Goal: Information Seeking & Learning: Learn about a topic

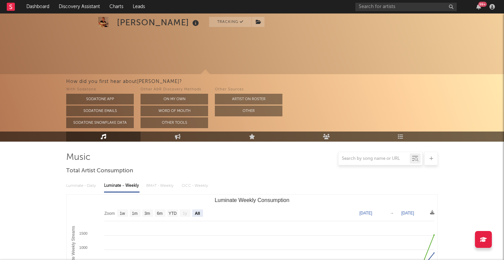
select select "All"
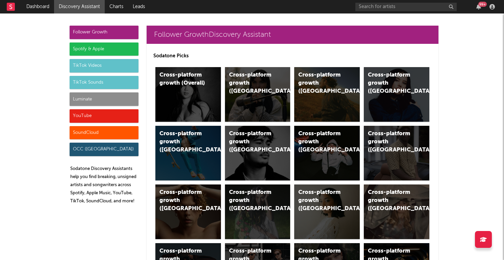
click at [106, 67] on div "TikTok Videos" at bounding box center [104, 66] width 69 height 14
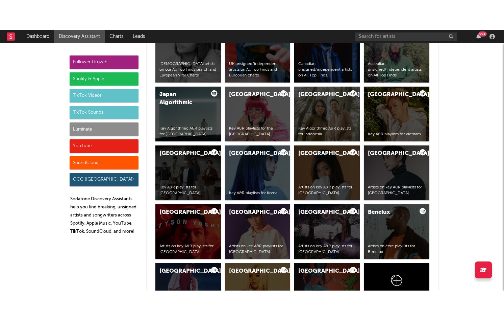
scroll to position [1708, 0]
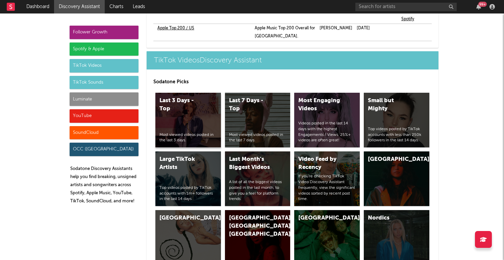
click at [197, 97] on div "Last 3 Days - Top" at bounding box center [182, 105] width 46 height 16
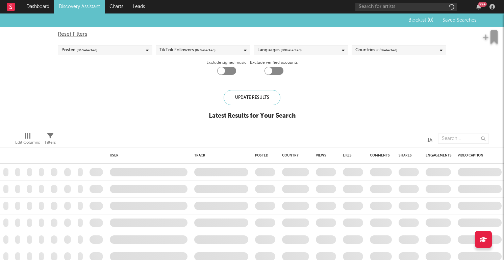
checkbox input "true"
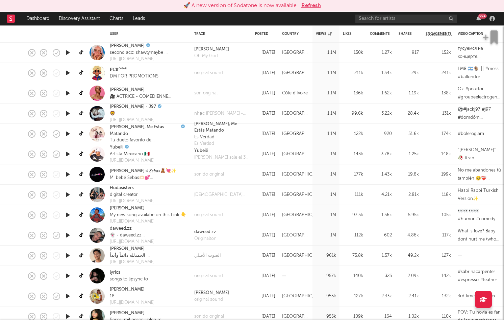
click at [308, 2] on button "Refresh" at bounding box center [311, 6] width 20 height 8
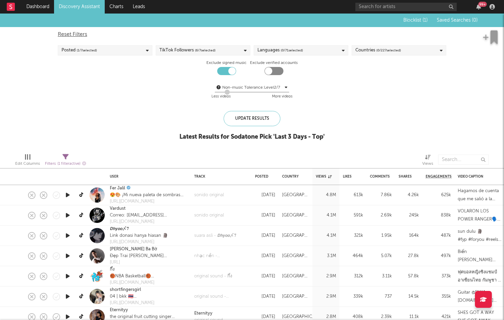
click at [80, 2] on link "Discovery Assistant" at bounding box center [79, 7] width 51 height 14
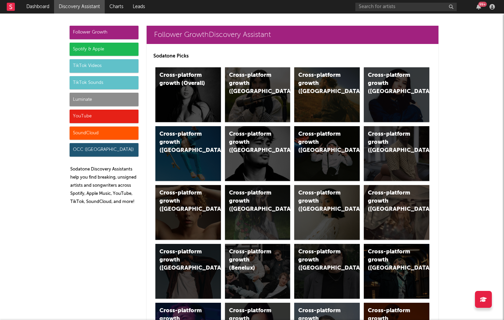
click at [104, 61] on div "TikTok Videos" at bounding box center [104, 66] width 69 height 14
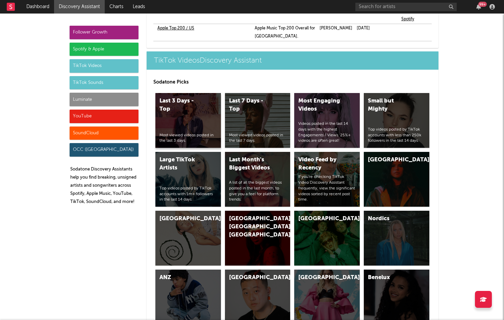
scroll to position [1710, 0]
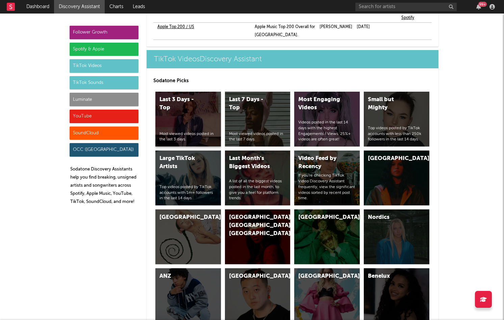
click at [184, 92] on div "Last 3 Days - Top Most viewed videos posted in the last 3 days." at bounding box center [188, 119] width 66 height 55
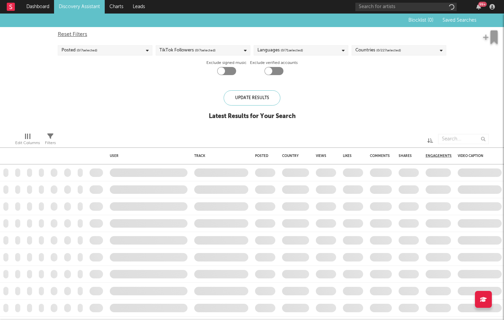
checkbox input "true"
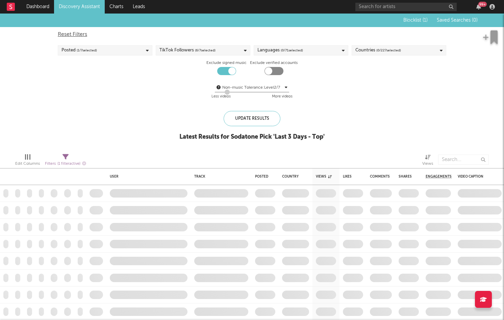
click at [373, 54] on div "Countries ( 0 / 227 selected)" at bounding box center [378, 50] width 46 height 8
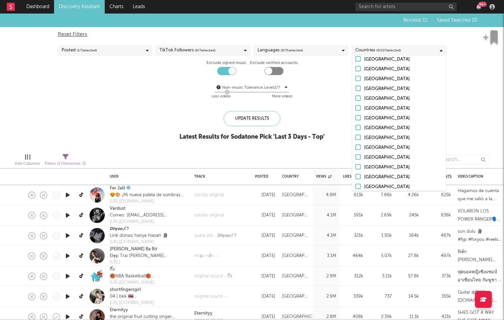
scroll to position [2076, 0]
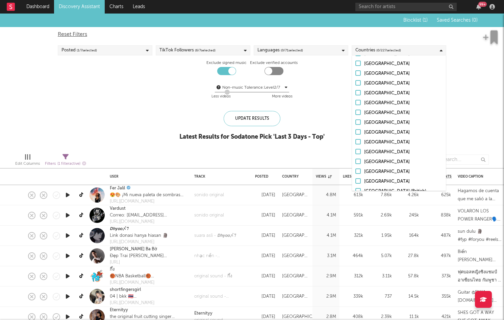
click at [358, 129] on div at bounding box center [357, 131] width 5 height 5
click at [355, 128] on input "[GEOGRAPHIC_DATA]" at bounding box center [355, 132] width 0 height 8
click at [253, 117] on div "Update Results" at bounding box center [252, 118] width 57 height 15
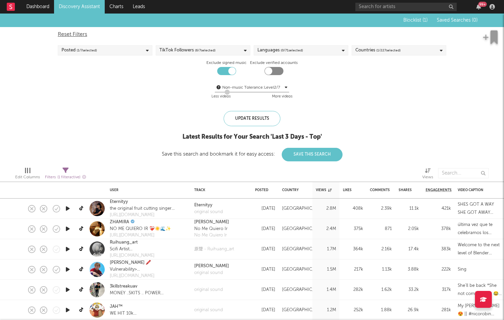
click at [67, 206] on icon "button" at bounding box center [67, 208] width 7 height 8
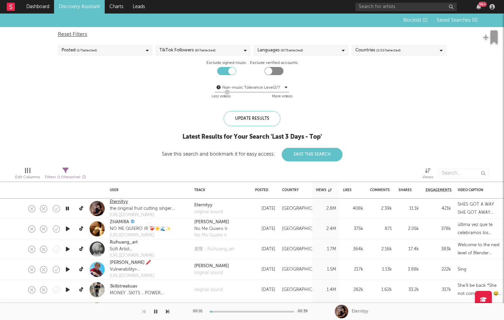
click at [116, 201] on link "Eternityy" at bounding box center [119, 201] width 18 height 7
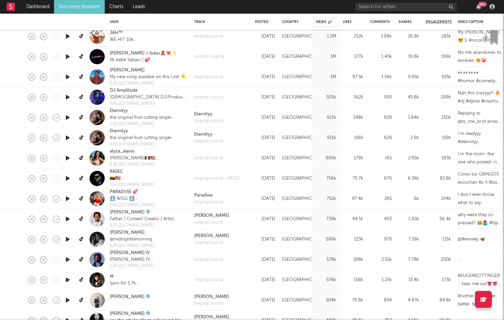
click at [66, 157] on icon "button" at bounding box center [67, 158] width 7 height 8
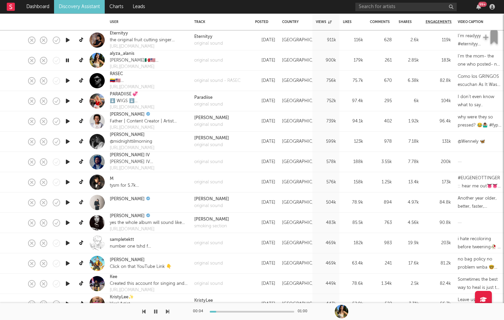
click at [66, 201] on icon "button" at bounding box center [67, 202] width 7 height 8
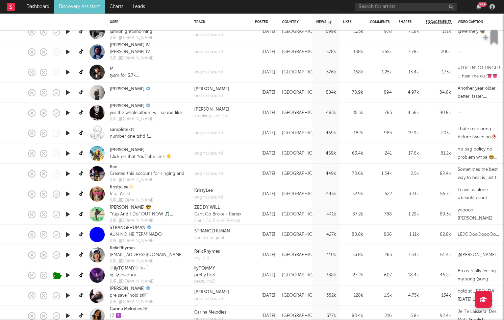
click at [68, 217] on icon "button" at bounding box center [67, 214] width 7 height 8
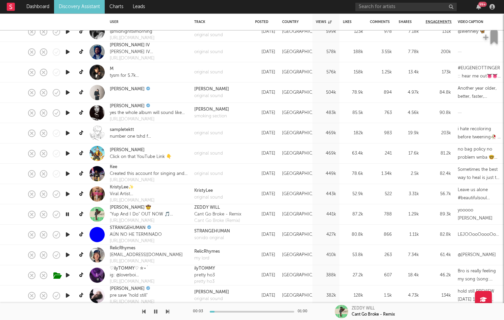
click at [68, 217] on icon "button" at bounding box center [67, 214] width 6 height 8
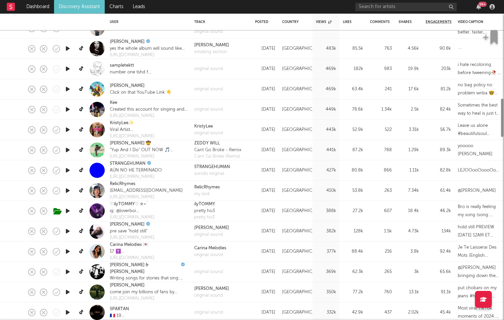
click at [69, 231] on icon "button" at bounding box center [67, 231] width 7 height 8
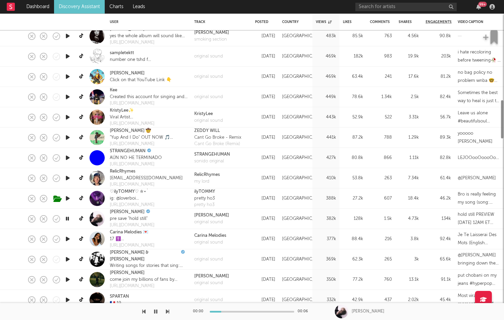
click at [68, 237] on icon "button" at bounding box center [67, 238] width 7 height 8
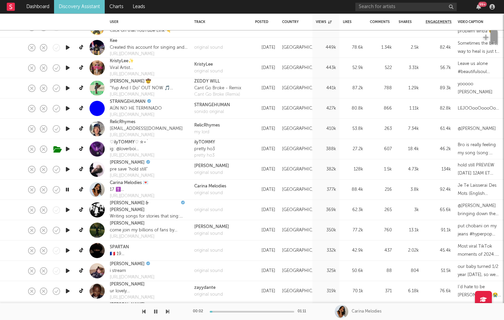
click at [70, 208] on icon "button" at bounding box center [67, 209] width 7 height 8
click at [68, 231] on icon "button" at bounding box center [67, 230] width 7 height 8
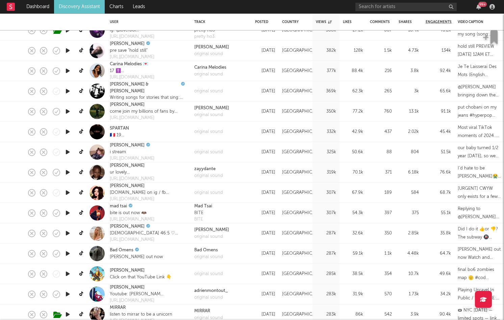
click at [68, 173] on icon "button" at bounding box center [67, 172] width 7 height 8
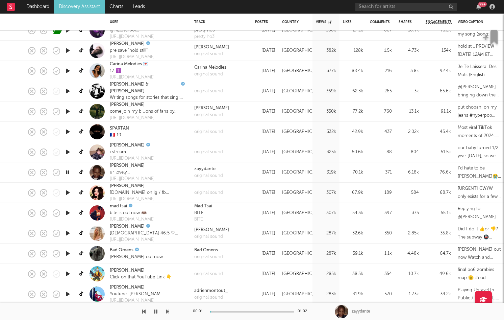
click at [68, 173] on icon "button" at bounding box center [67, 172] width 6 height 8
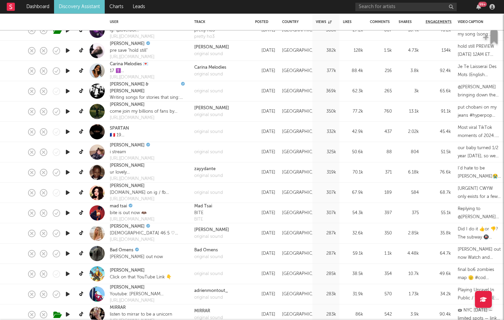
click at [69, 213] on icon "button" at bounding box center [67, 212] width 7 height 8
click at [68, 251] on icon "button" at bounding box center [67, 253] width 7 height 8
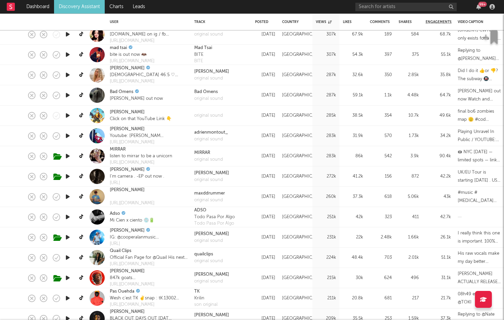
click at [67, 197] on icon "button" at bounding box center [67, 196] width 7 height 8
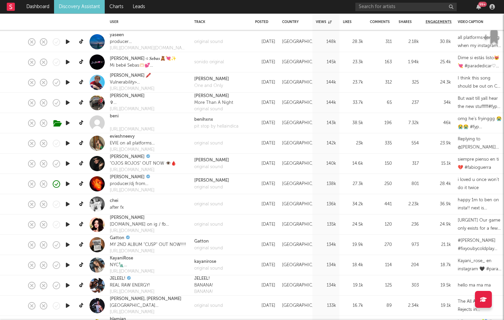
click at [67, 262] on icon "button" at bounding box center [67, 264] width 7 height 8
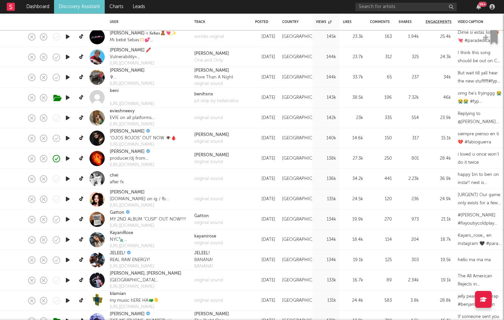
click at [67, 262] on icon "button" at bounding box center [67, 259] width 7 height 8
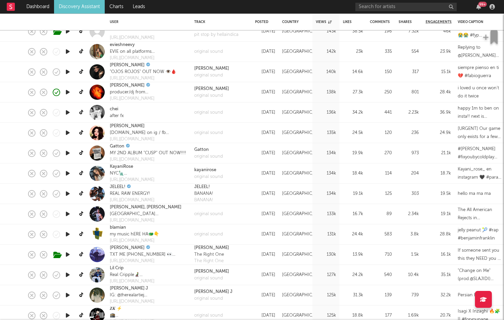
click at [71, 275] on icon "button" at bounding box center [67, 274] width 7 height 8
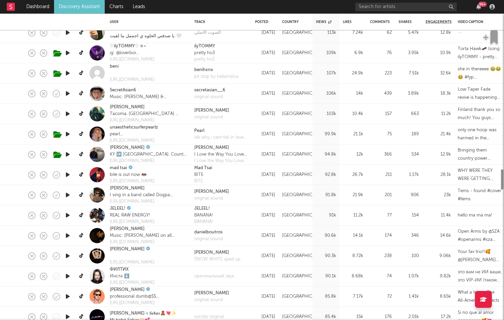
click at [68, 174] on icon "button" at bounding box center [67, 174] width 7 height 8
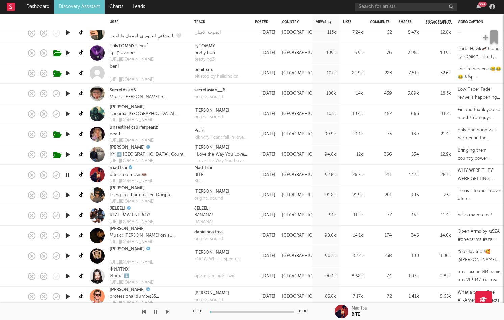
click at [68, 174] on icon "button" at bounding box center [67, 174] width 6 height 8
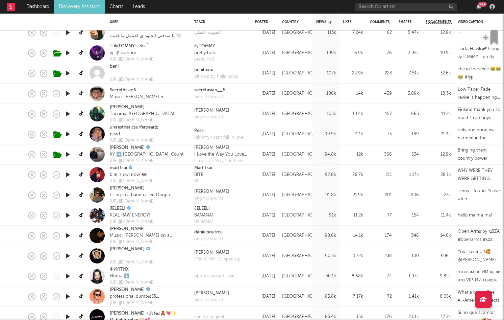
click at [66, 196] on icon "button" at bounding box center [67, 195] width 7 height 8
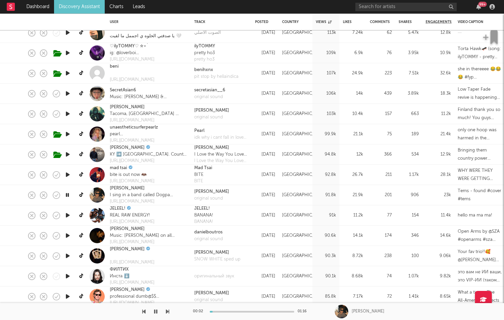
click at [67, 212] on icon "button" at bounding box center [67, 215] width 7 height 8
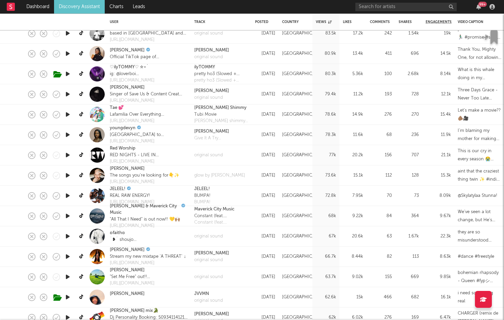
click at [70, 252] on icon "button" at bounding box center [67, 256] width 7 height 8
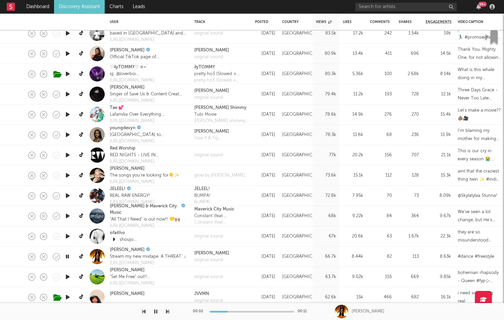
click at [69, 276] on icon "button" at bounding box center [67, 276] width 7 height 8
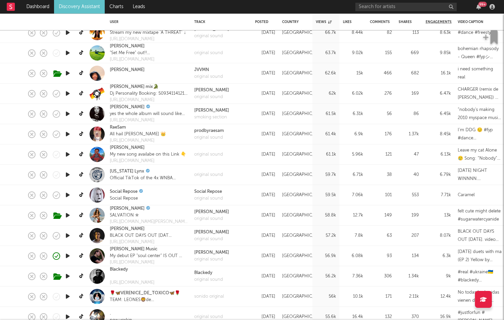
click at [67, 257] on icon "button" at bounding box center [67, 255] width 7 height 8
click at [140, 246] on link "[PERSON_NAME] Music" at bounding box center [134, 249] width 48 height 7
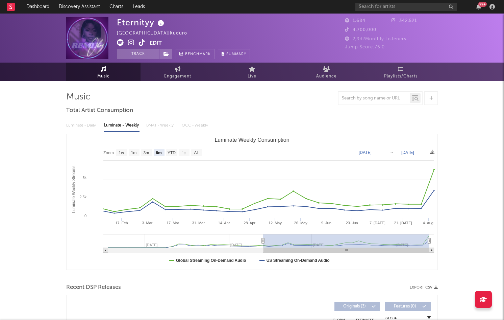
click at [142, 40] on icon at bounding box center [142, 42] width 6 height 7
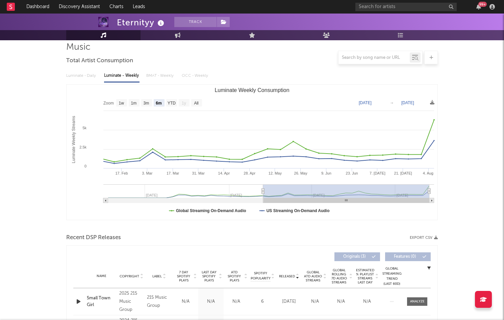
scroll to position [51, 0]
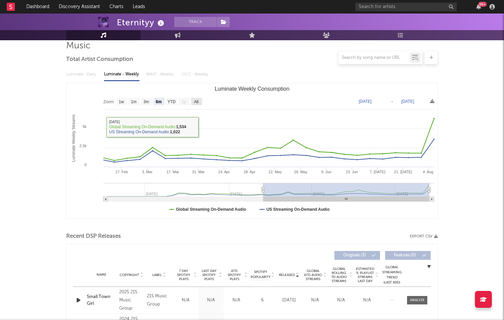
click at [195, 101] on text "All" at bounding box center [196, 101] width 4 height 5
select select "All"
type input "2024-08-22"
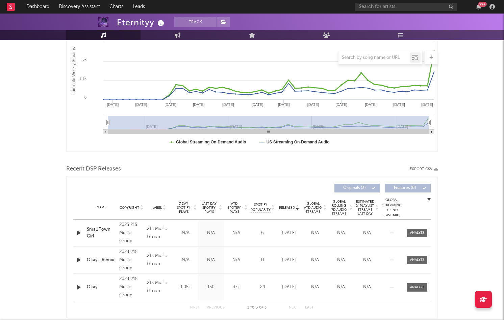
scroll to position [213, 0]
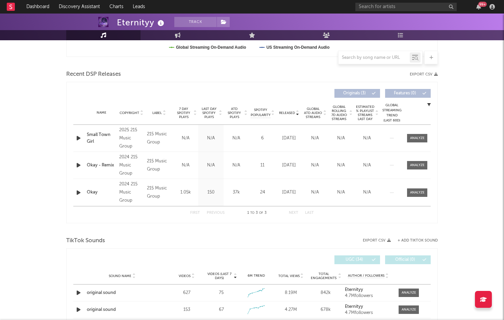
click at [78, 137] on icon "button" at bounding box center [78, 138] width 7 height 8
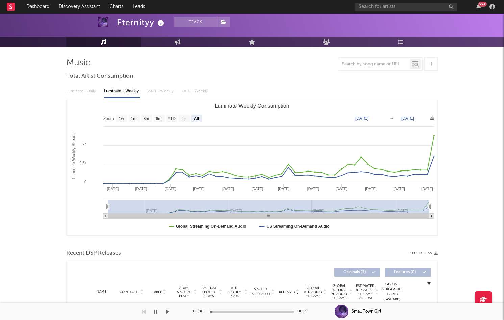
scroll to position [0, 0]
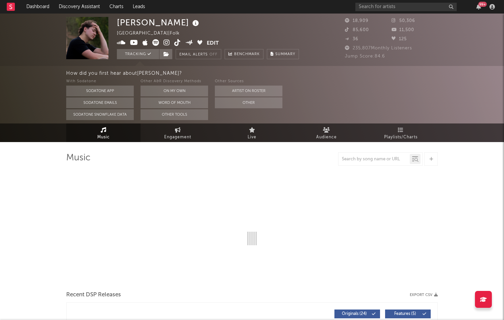
select select "6m"
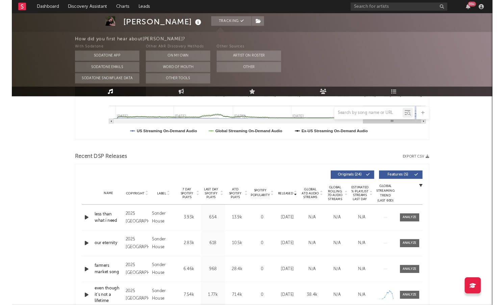
scroll to position [203, 0]
